Goal: Navigation & Orientation: Go to known website

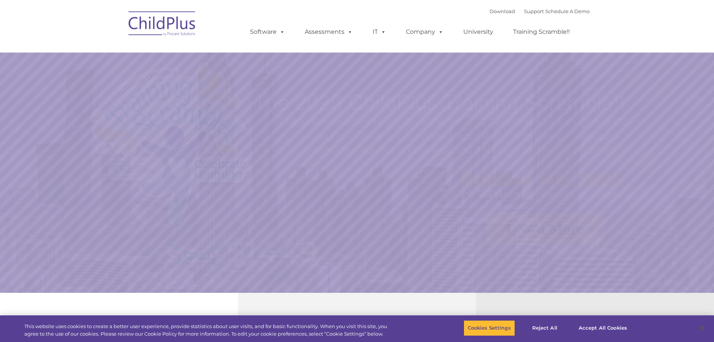
select select "MEDIUM"
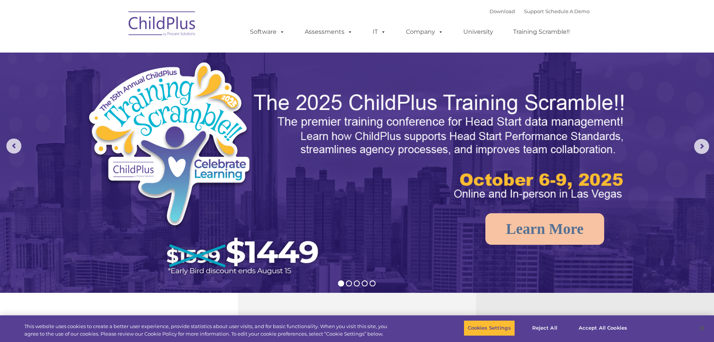
click at [192, 27] on img at bounding box center [162, 25] width 75 height 38
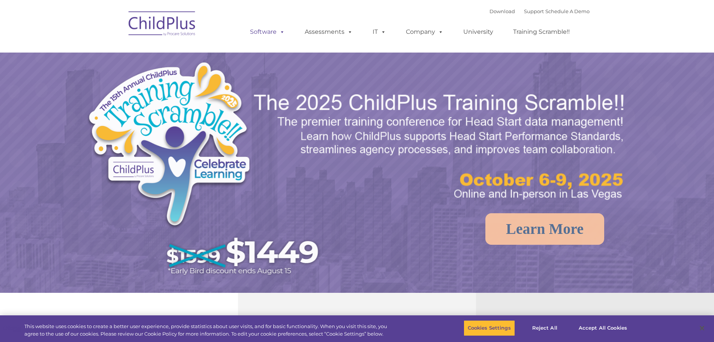
select select "MEDIUM"
